Goal: Complete application form

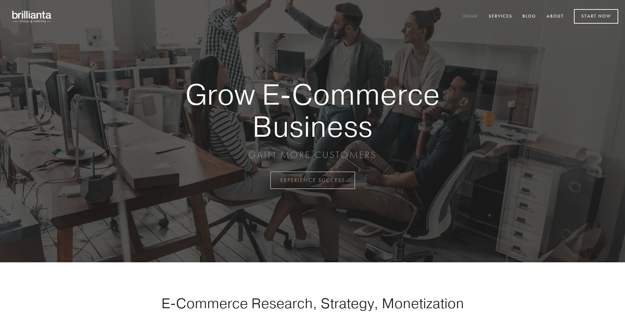
scroll to position [1771, 0]
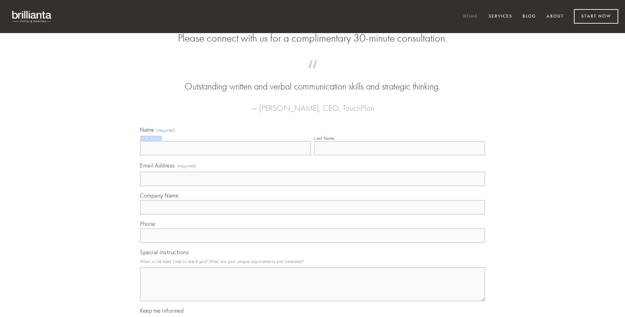
type input "[PERSON_NAME]"
click at [399, 155] on input "Last Name" at bounding box center [399, 148] width 171 height 14
type input "[PERSON_NAME]"
click at [312, 186] on input "Email Address (required)" at bounding box center [312, 179] width 345 height 14
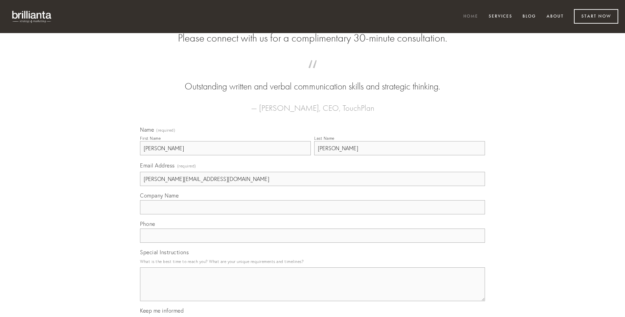
type input "[PERSON_NAME][EMAIL_ADDRESS][DOMAIN_NAME]"
click at [312, 215] on input "Company Name" at bounding box center [312, 207] width 345 height 14
type input "vere"
click at [312, 243] on input "text" at bounding box center [312, 236] width 345 height 14
click at [312, 291] on textarea "Special Instructions" at bounding box center [312, 285] width 345 height 34
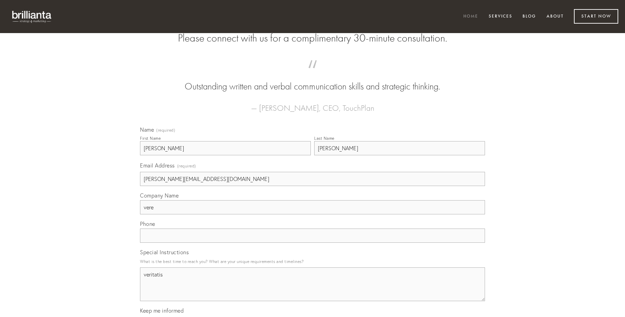
type textarea "veritatis"
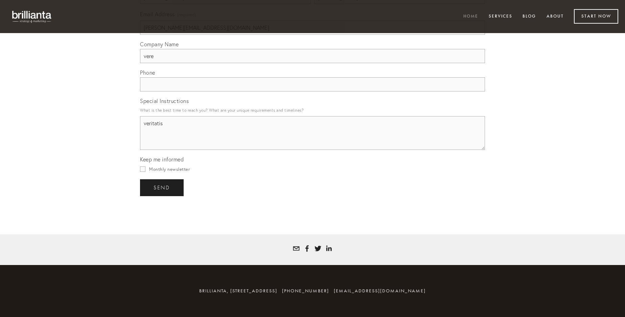
click at [162, 188] on span "send" at bounding box center [161, 188] width 17 height 6
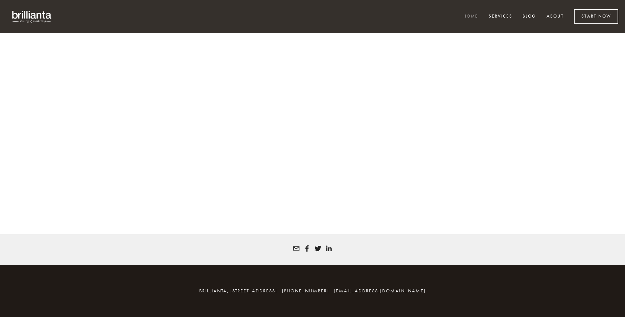
scroll to position [1762, 0]
